Goal: Information Seeking & Learning: Learn about a topic

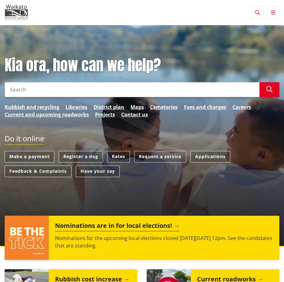
click at [91, 91] on input "Search" at bounding box center [132, 89] width 255 height 15
type input "district plan"
click at [274, 93] on button "Search" at bounding box center [269, 89] width 20 height 15
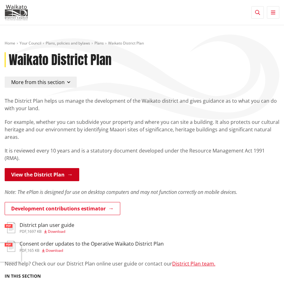
click at [51, 168] on link "View the District Plan" at bounding box center [42, 174] width 75 height 13
